Goal: Information Seeking & Learning: Learn about a topic

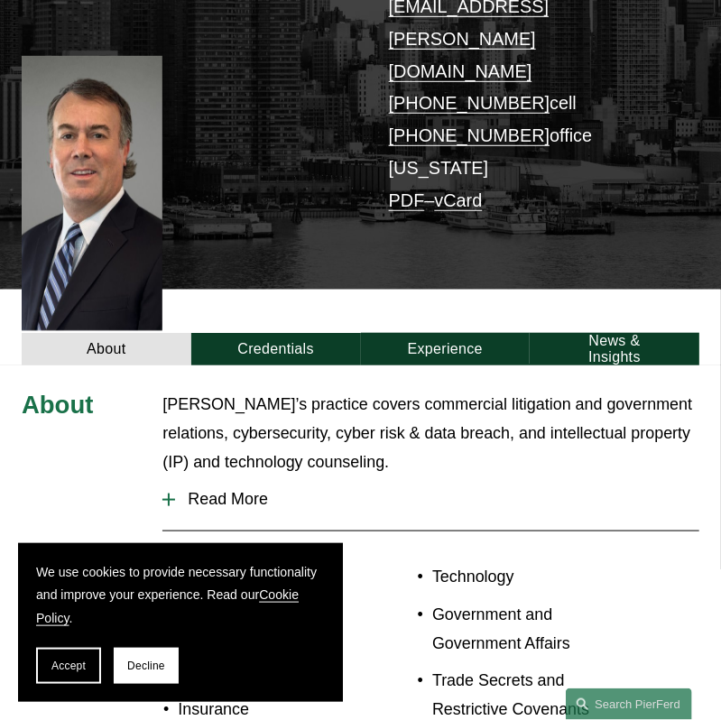
scroll to position [375, 0]
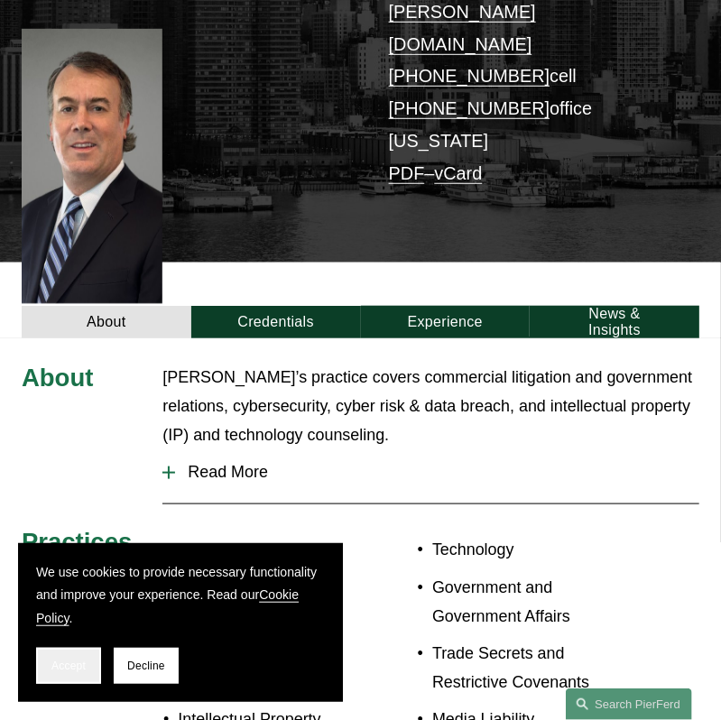
click at [57, 660] on span "Accept" at bounding box center [68, 665] width 34 height 13
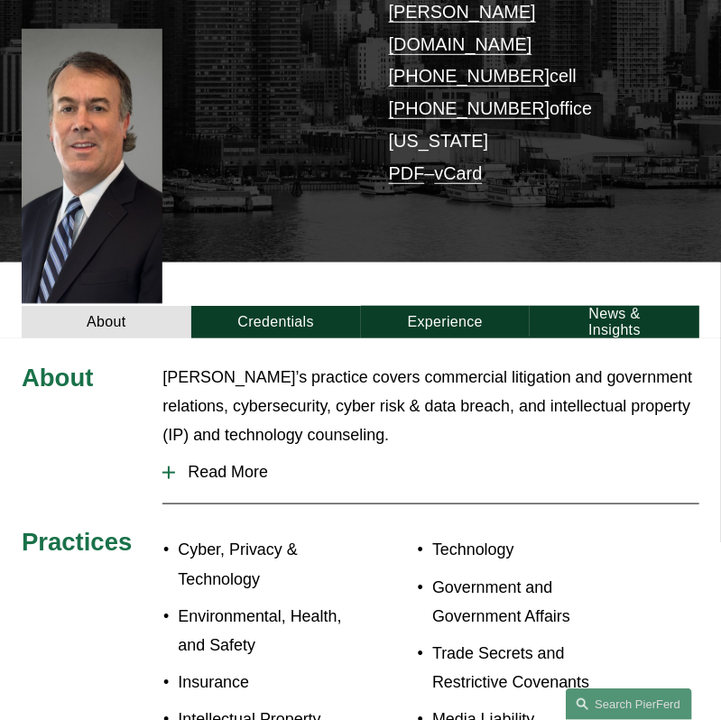
click at [188, 463] on span "Read More" at bounding box center [437, 472] width 524 height 19
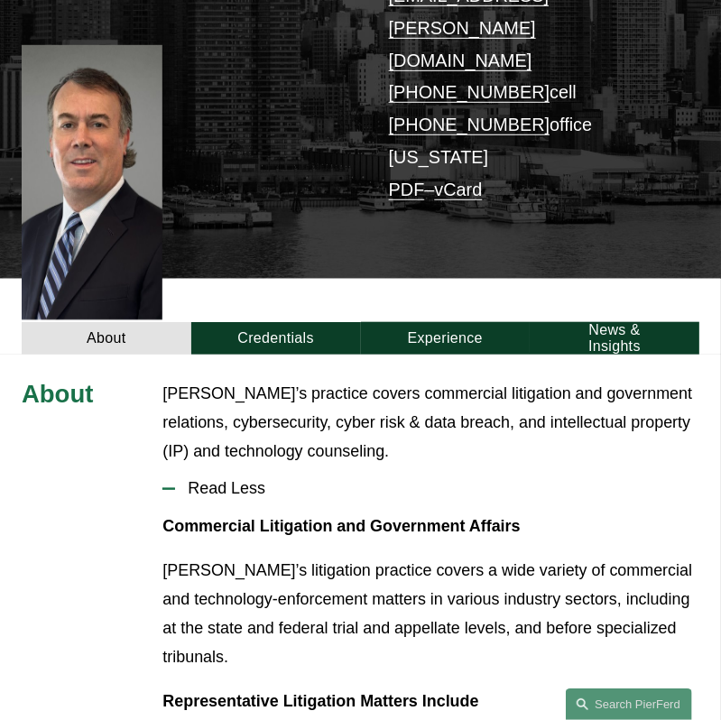
scroll to position [281, 0]
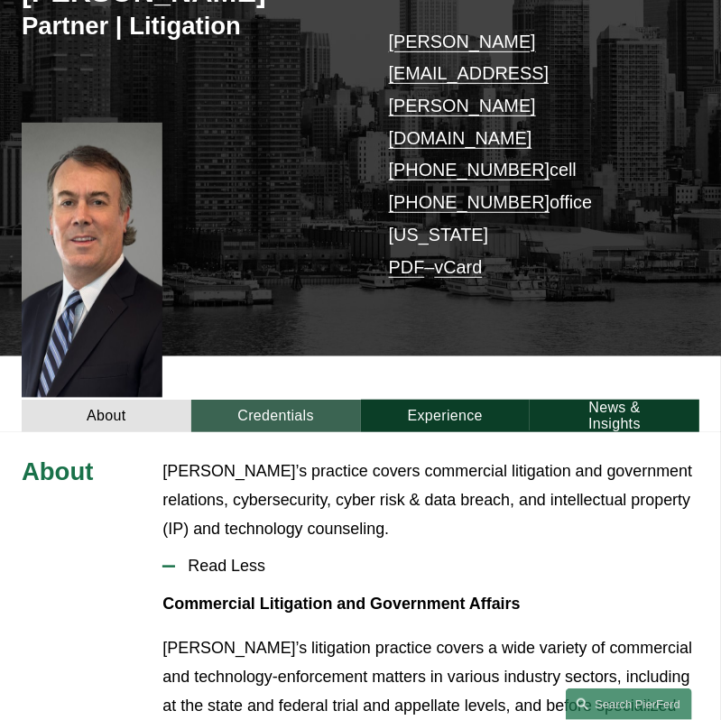
click at [300, 399] on link "Credentials" at bounding box center [276, 415] width 170 height 32
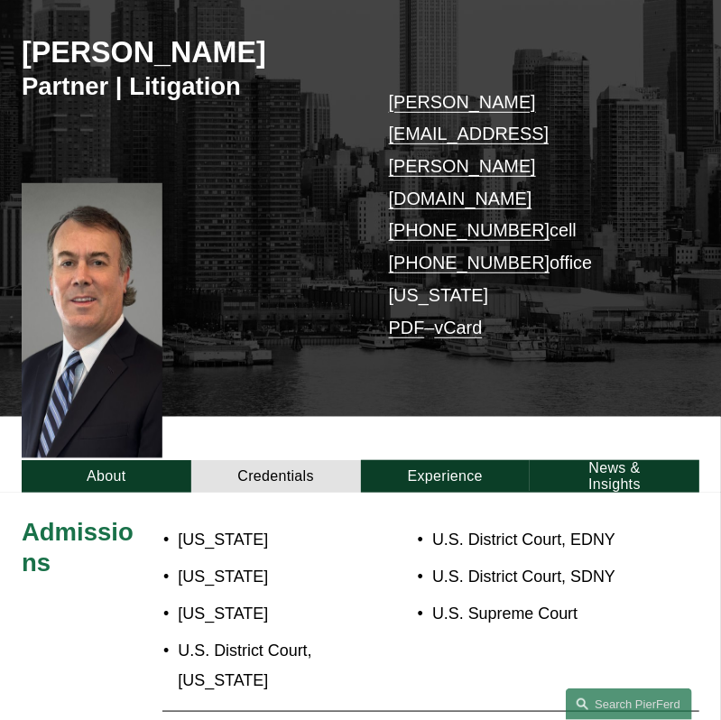
scroll to position [0, 0]
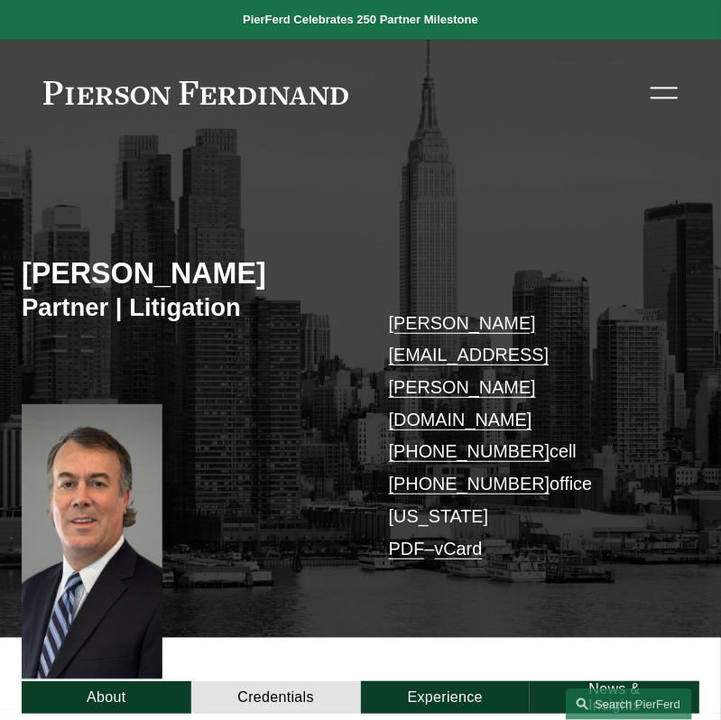
click at [0, 0] on link "People" at bounding box center [0, 0] width 0 height 0
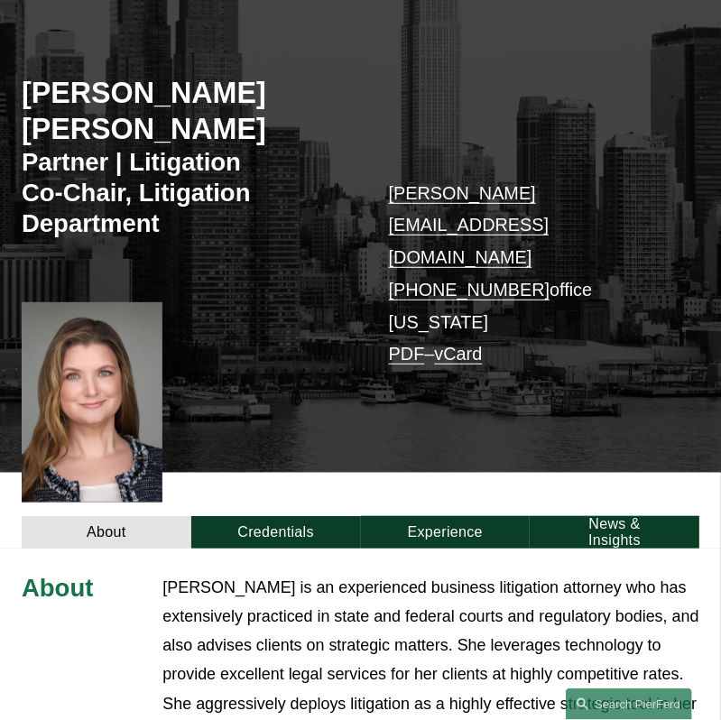
scroll to position [188, 0]
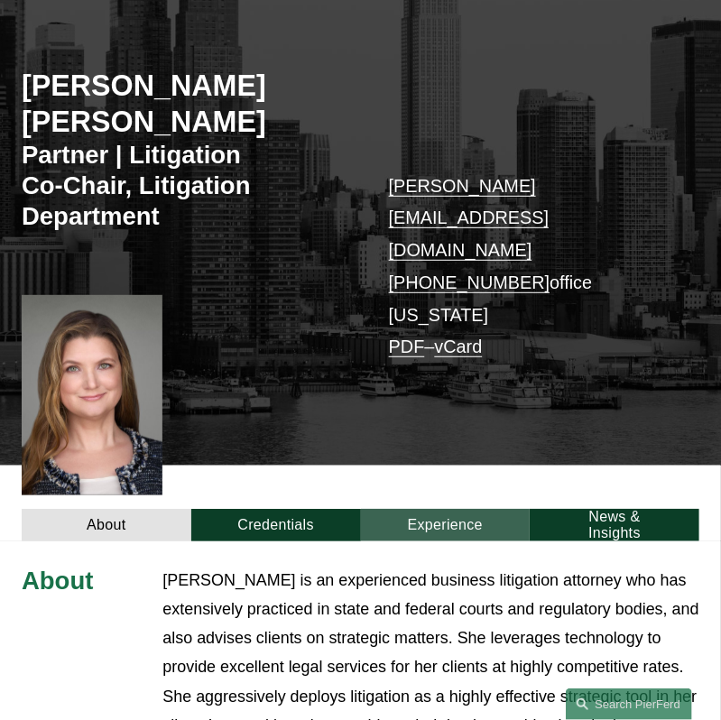
click at [448, 509] on link "Experience" at bounding box center [446, 525] width 170 height 32
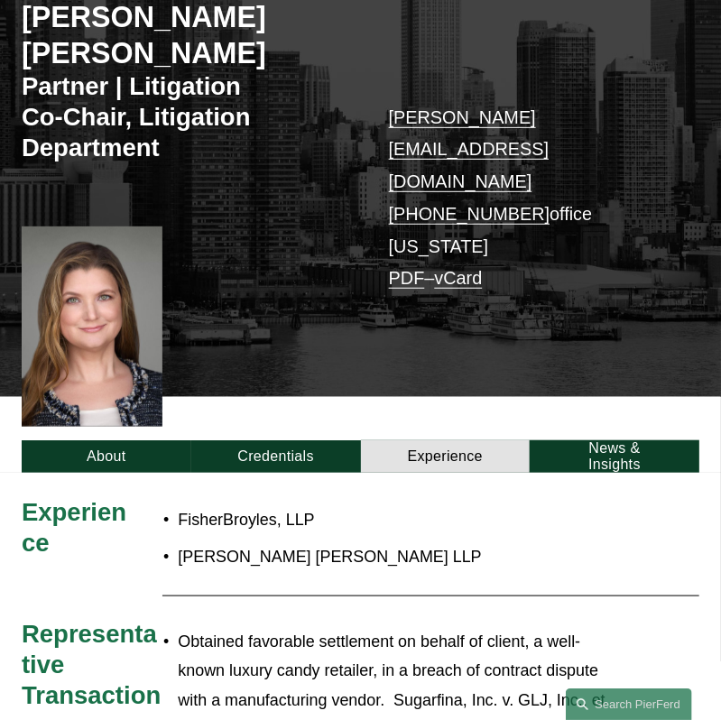
scroll to position [375, 0]
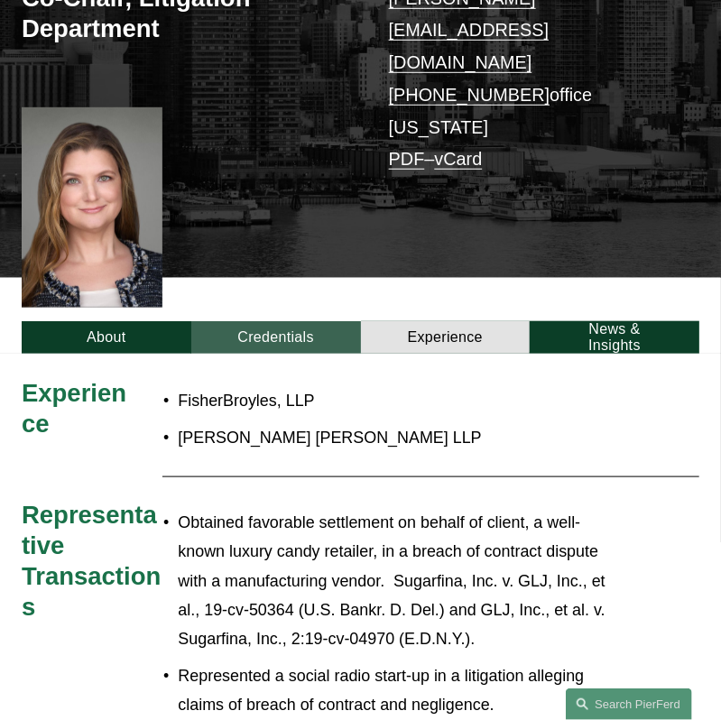
click at [289, 321] on link "Credentials" at bounding box center [276, 337] width 170 height 32
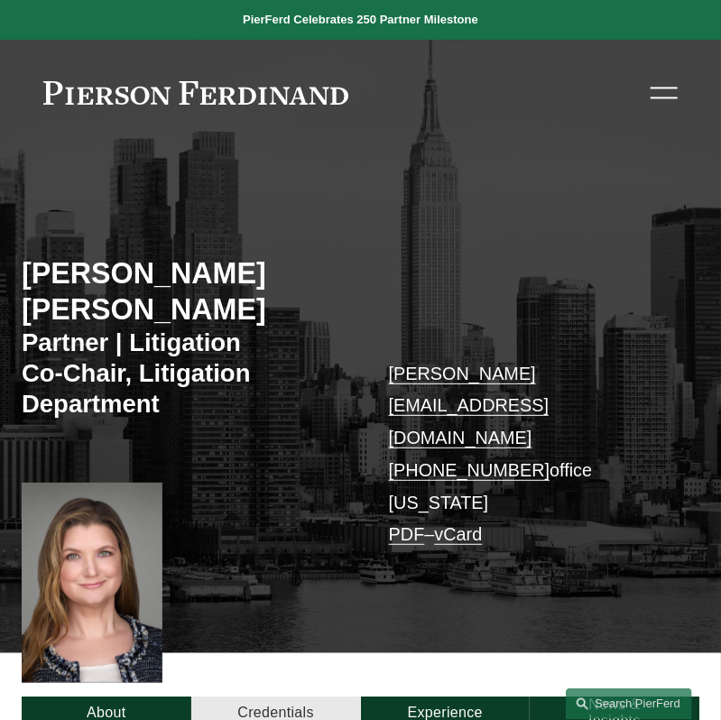
scroll to position [0, 0]
